Goal: Task Accomplishment & Management: Use online tool/utility

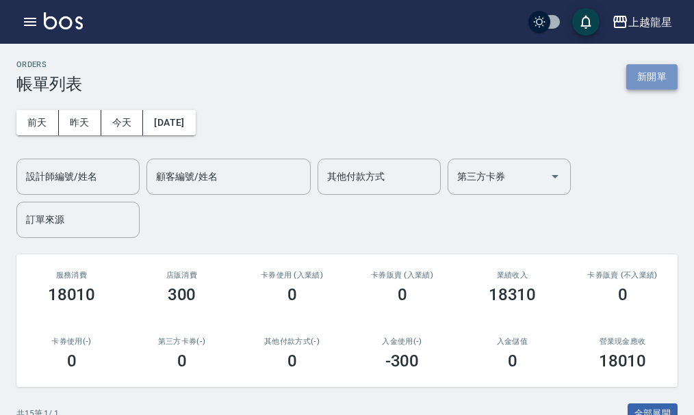
click at [635, 77] on button "新開單" at bounding box center [651, 76] width 51 height 25
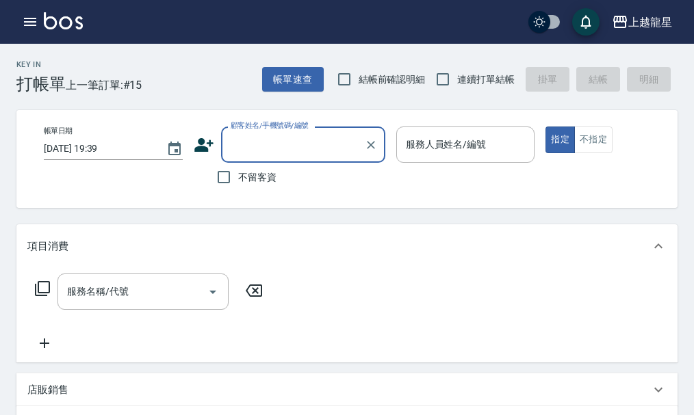
type input "ㄗ"
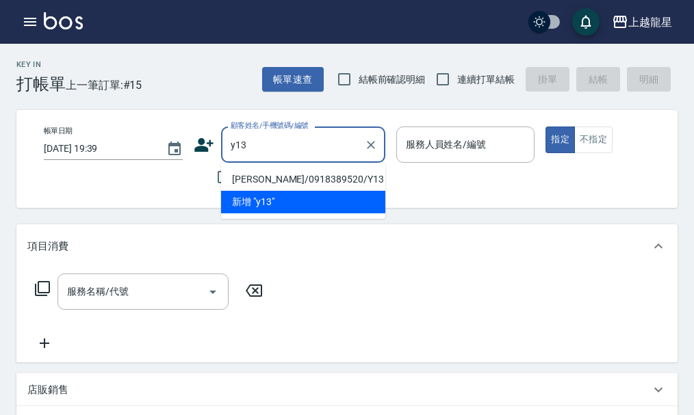
click at [259, 177] on li "[PERSON_NAME]/0918389520/Y13" at bounding box center [303, 179] width 164 height 23
type input "[PERSON_NAME]/0918389520/Y13"
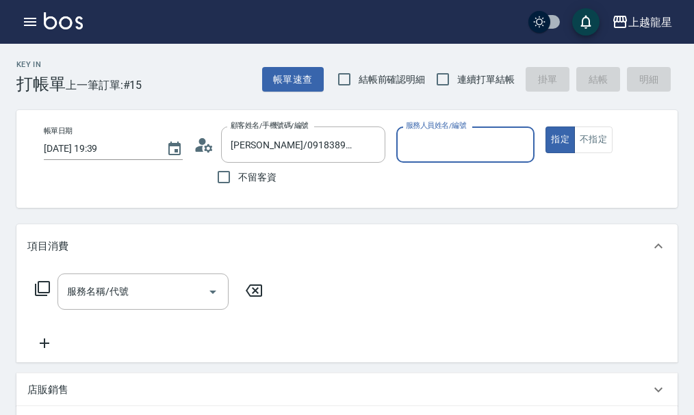
type input "淑雲-25"
click at [36, 295] on icon at bounding box center [42, 288] width 15 height 15
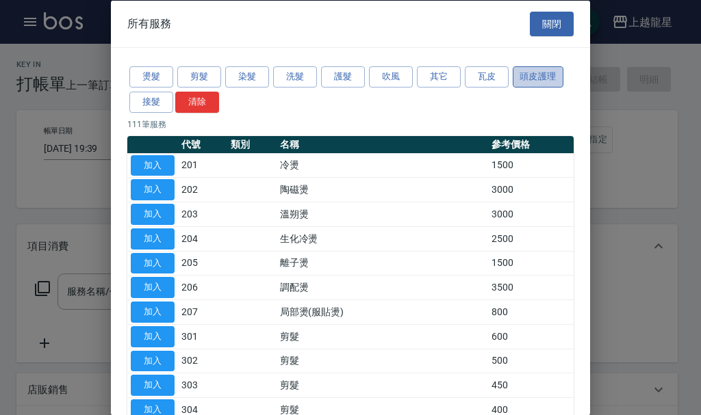
click at [526, 77] on button "頭皮護理" at bounding box center [538, 76] width 51 height 21
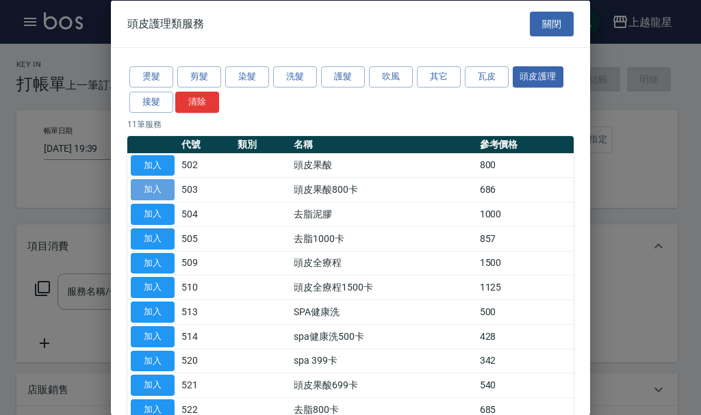
click at [149, 188] on button "加入" at bounding box center [153, 189] width 44 height 21
type input "頭皮果酸800卡(503)"
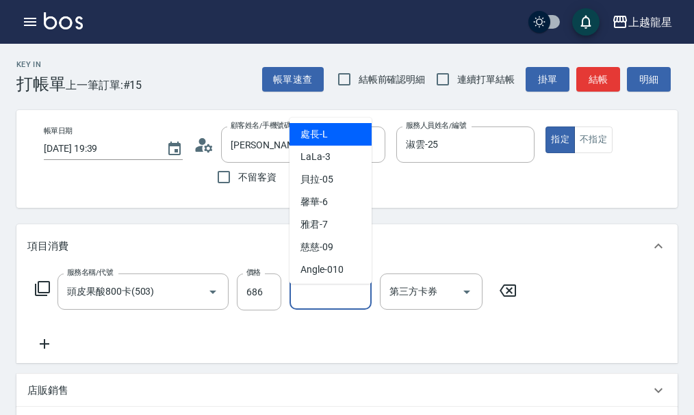
click at [325, 301] on input "洗-1" at bounding box center [331, 292] width 70 height 24
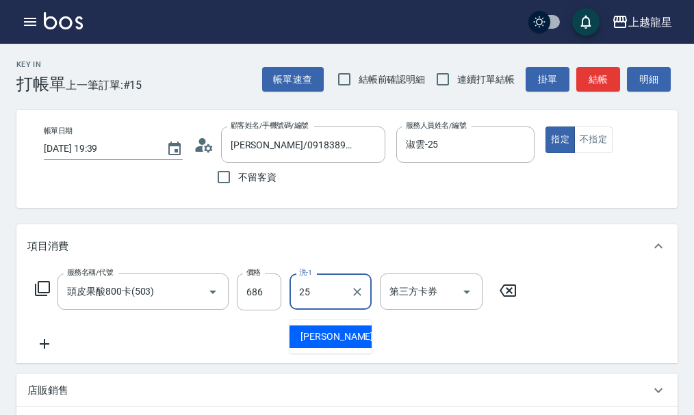
click at [338, 335] on div "淑雲 -25" at bounding box center [331, 337] width 82 height 23
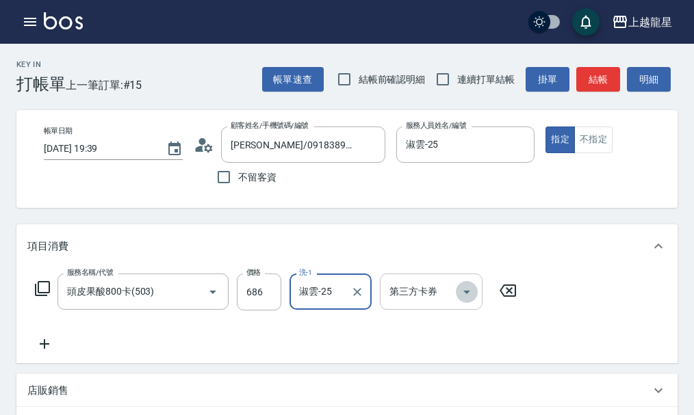
click at [467, 294] on icon "Open" at bounding box center [466, 292] width 7 height 3
type input "淑雲-25"
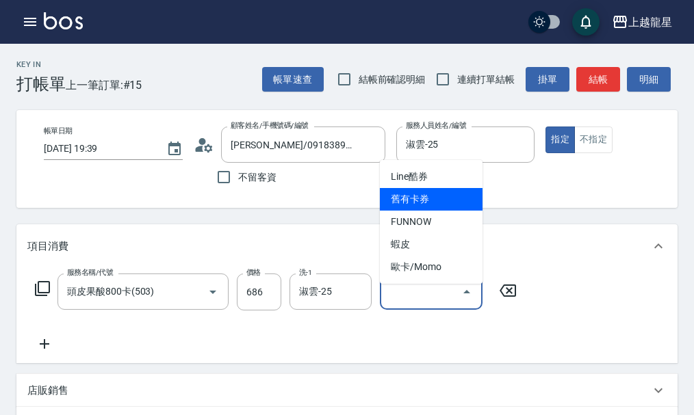
click at [448, 194] on span "舊有卡券" at bounding box center [431, 199] width 103 height 23
type input "舊有卡券"
